Goal: Communication & Community: Answer question/provide support

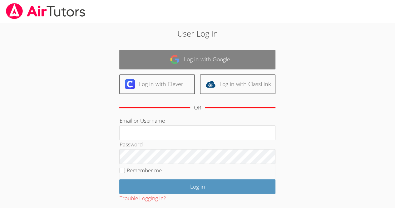
click at [208, 57] on link "Log in with Google" at bounding box center [197, 60] width 156 height 20
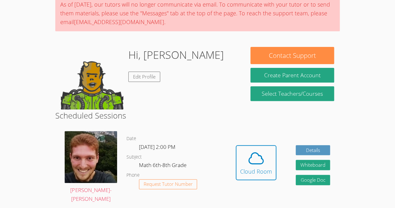
scroll to position [61, 0]
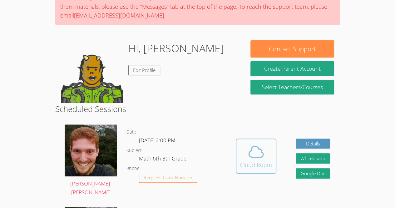
click at [243, 153] on span at bounding box center [256, 152] width 32 height 18
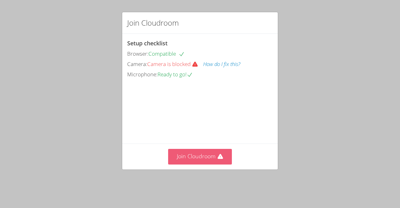
click at [199, 164] on button "Join Cloudroom" at bounding box center [200, 156] width 64 height 15
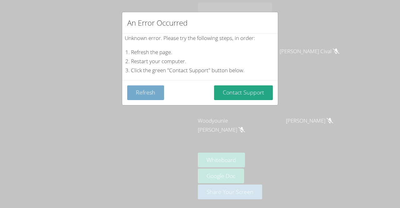
click at [148, 91] on button "Refresh" at bounding box center [145, 92] width 37 height 15
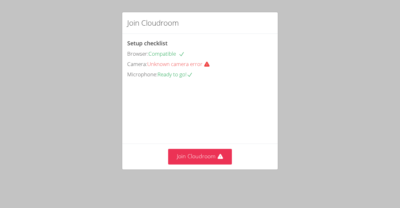
click at [313, 96] on div "Join Cloudroom Setup checklist Browser: Compatible Camera: Unknown camera error…" at bounding box center [200, 104] width 400 height 208
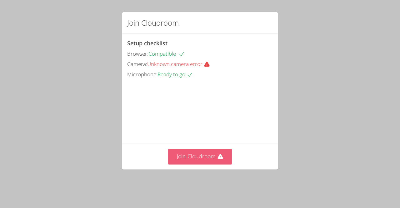
click at [206, 164] on button "Join Cloudroom" at bounding box center [200, 156] width 64 height 15
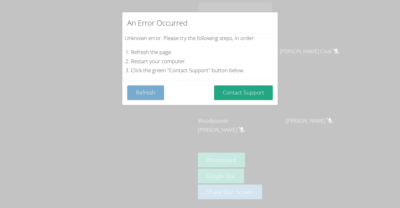
click at [163, 89] on button "Refresh" at bounding box center [145, 92] width 37 height 15
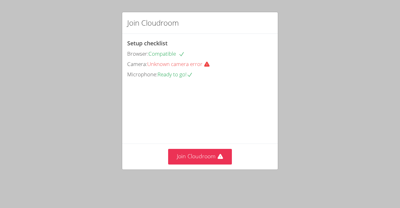
click at [89, 194] on div "Join Cloudroom Setup checklist Browser: Compatible Camera: Unknown camera error…" at bounding box center [200, 104] width 400 height 208
click at [89, 195] on div "Join Cloudroom Setup checklist Browser: Compatible Camera: Unknown camera error…" at bounding box center [200, 104] width 400 height 208
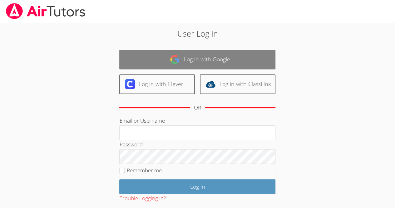
drag, startPoint x: 0, startPoint y: 0, endPoint x: 261, endPoint y: 60, distance: 267.5
click at [261, 60] on link "Log in with Google" at bounding box center [197, 60] width 156 height 20
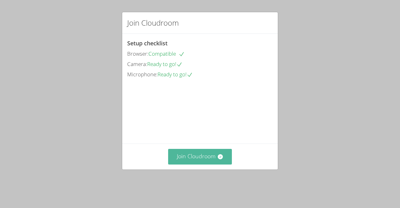
click at [182, 162] on button "Join Cloudroom" at bounding box center [200, 156] width 64 height 15
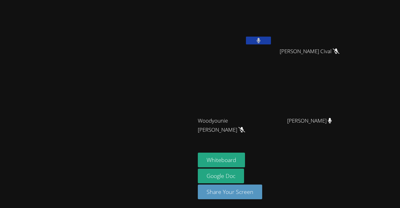
click at [261, 41] on icon at bounding box center [259, 40] width 4 height 5
click at [272, 25] on video at bounding box center [235, 24] width 74 height 42
click at [245, 158] on button "Whiteboard" at bounding box center [221, 160] width 47 height 15
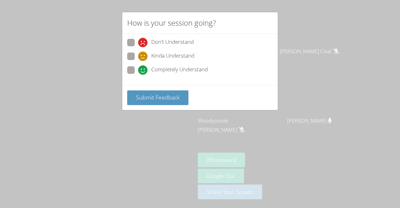
click at [138, 75] on span at bounding box center [138, 75] width 0 height 0
click at [138, 67] on input "Completely Understand" at bounding box center [140, 68] width 5 height 5
radio input "true"
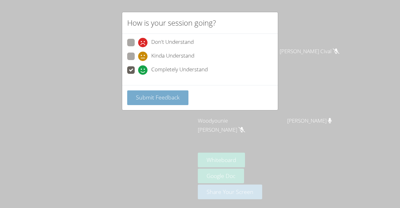
click at [167, 95] on span "Submit Feedback" at bounding box center [158, 97] width 44 height 8
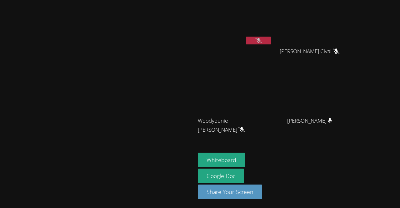
click at [272, 82] on video at bounding box center [235, 93] width 74 height 42
drag, startPoint x: 278, startPoint y: 82, endPoint x: 266, endPoint y: 78, distance: 12.1
click at [266, 78] on video at bounding box center [235, 93] width 74 height 42
click at [272, 100] on video at bounding box center [235, 93] width 74 height 42
click at [272, 103] on video at bounding box center [235, 93] width 74 height 42
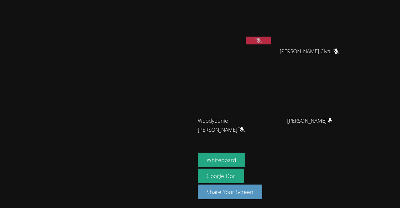
click at [272, 103] on video at bounding box center [235, 93] width 74 height 42
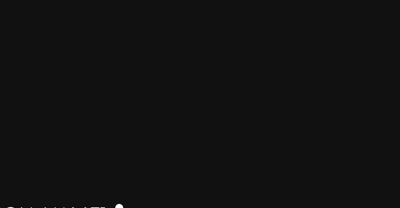
click at [349, 84] on video at bounding box center [312, 93] width 74 height 42
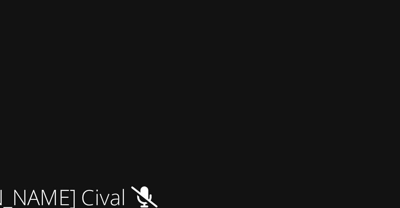
click at [349, 24] on video at bounding box center [312, 24] width 74 height 42
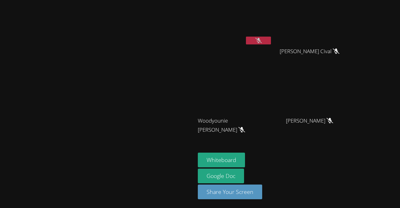
click at [271, 38] on button at bounding box center [258, 41] width 25 height 8
